Goal: Task Accomplishment & Management: Manage account settings

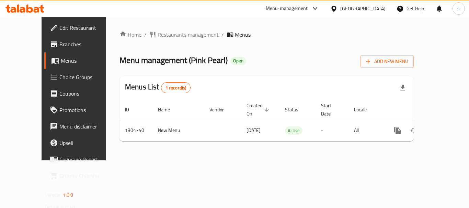
click at [61, 60] on span "Menus" at bounding box center [88, 61] width 54 height 8
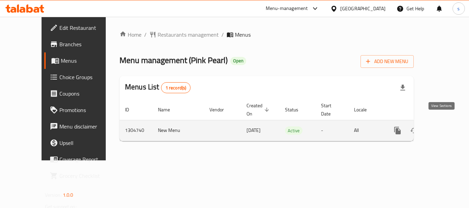
click at [443, 127] on icon "enhanced table" at bounding box center [447, 131] width 8 height 8
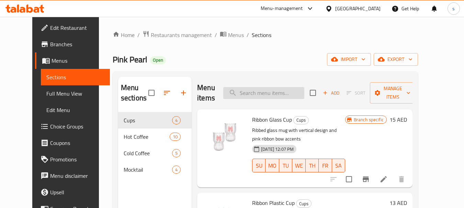
click at [268, 92] on input "search" at bounding box center [263, 93] width 81 height 12
paste input "Plain Glass Cup With Lid"
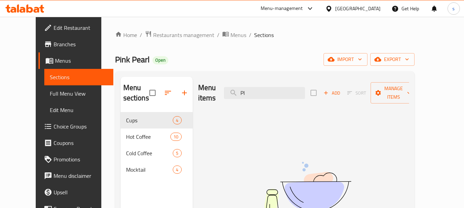
type input "P"
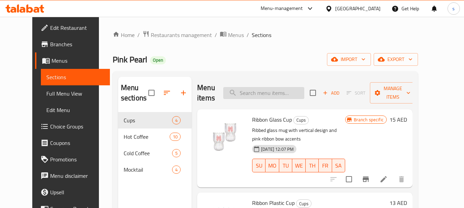
click at [274, 97] on input "search" at bounding box center [263, 93] width 81 height 12
paste input "Square glass cup with leak proof lid"
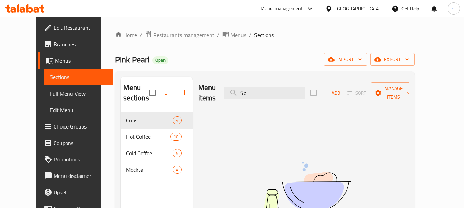
type input "S"
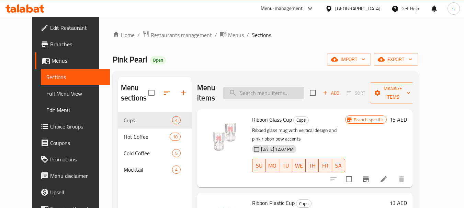
click at [269, 90] on input "search" at bounding box center [263, 93] width 81 height 12
paste input "Plain Glass Cup With Lid"
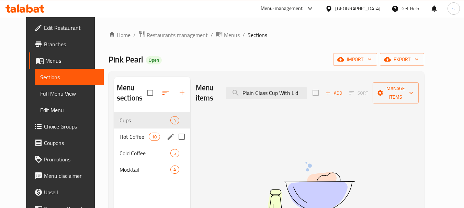
type input "Plain Glass Cup With Lid"
click at [114, 139] on div "Hot Coffee 10" at bounding box center [152, 137] width 76 height 16
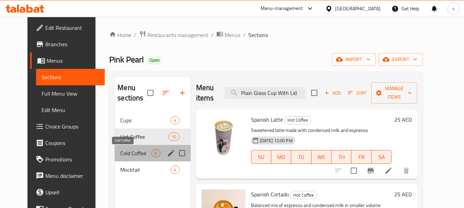
click at [120, 153] on span "Cold Coffee" at bounding box center [135, 153] width 31 height 8
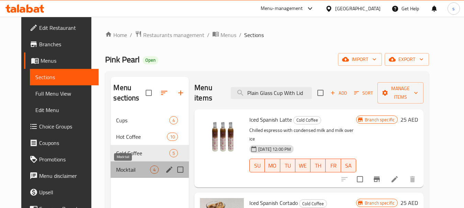
click at [116, 171] on span "Mocktail" at bounding box center [133, 170] width 34 height 8
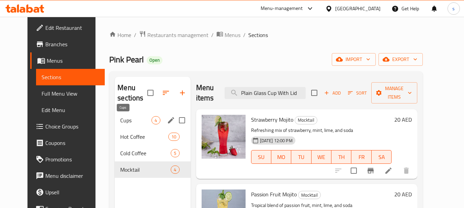
click at [120, 120] on span "Cups" at bounding box center [135, 120] width 31 height 8
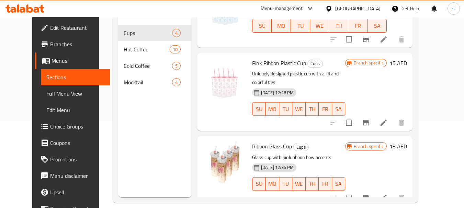
scroll to position [96, 0]
